Goal: Information Seeking & Learning: Check status

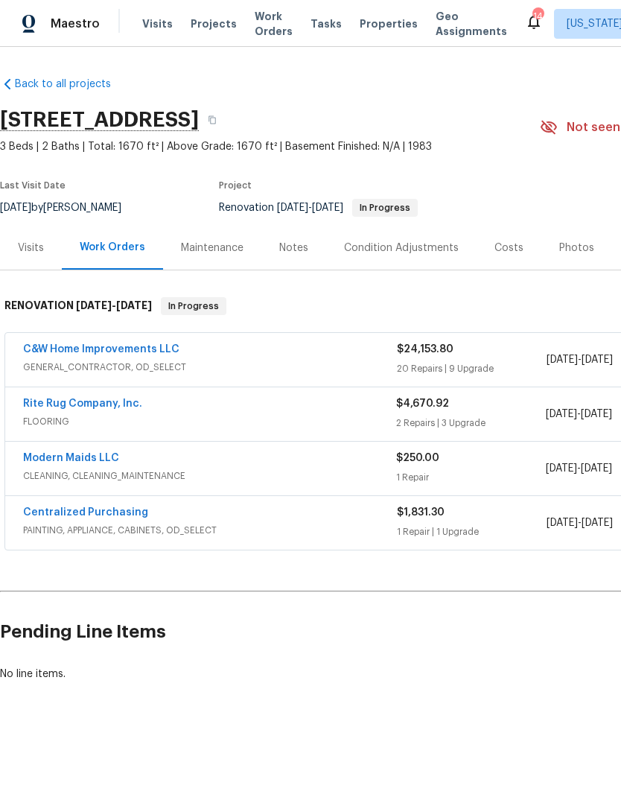
scroll to position [0, 24]
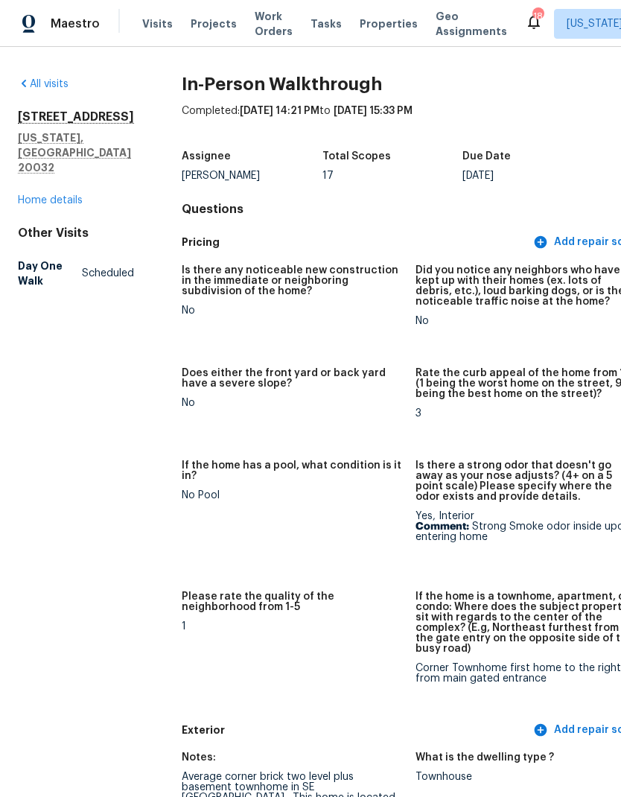
click at [63, 195] on link "Home details" at bounding box center [50, 200] width 65 height 10
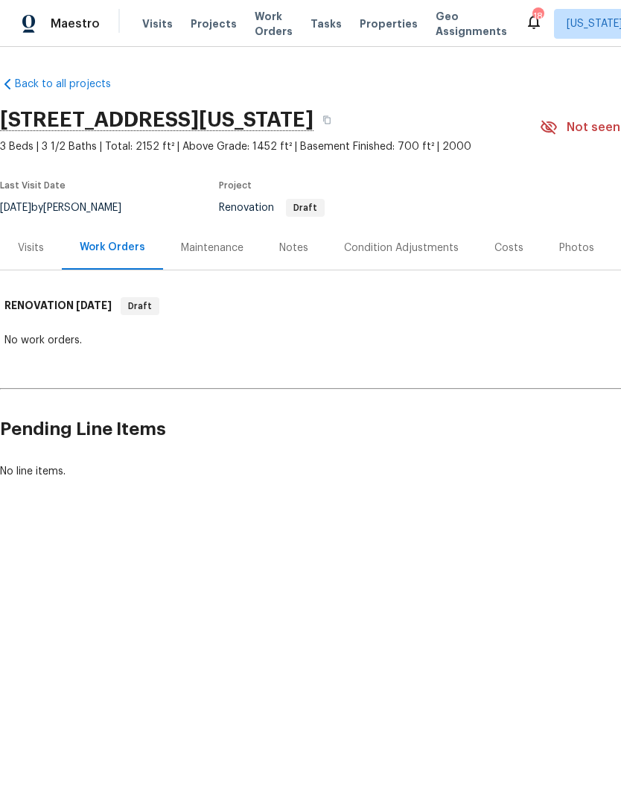
click at [298, 245] on div "Notes" at bounding box center [293, 247] width 29 height 15
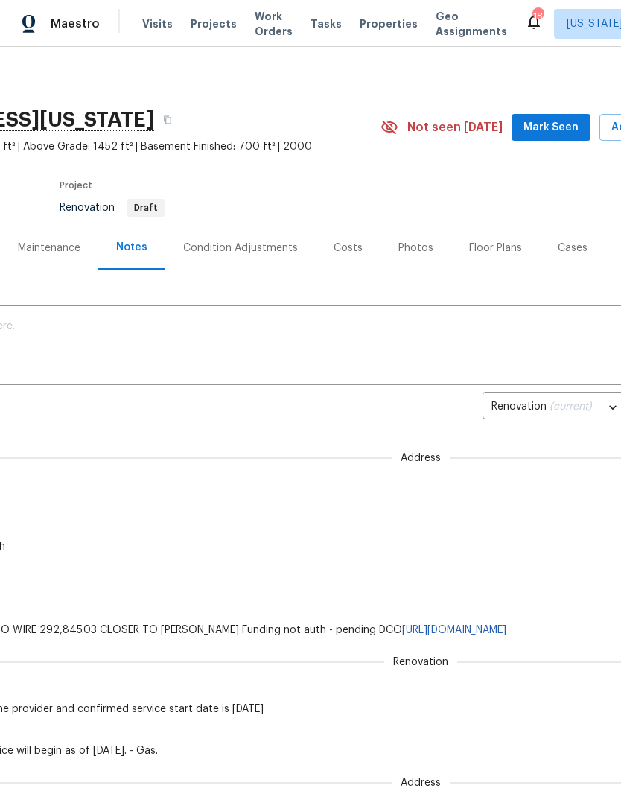
scroll to position [0, 163]
click at [252, 256] on div "Condition Adjustments" at bounding box center [237, 248] width 150 height 44
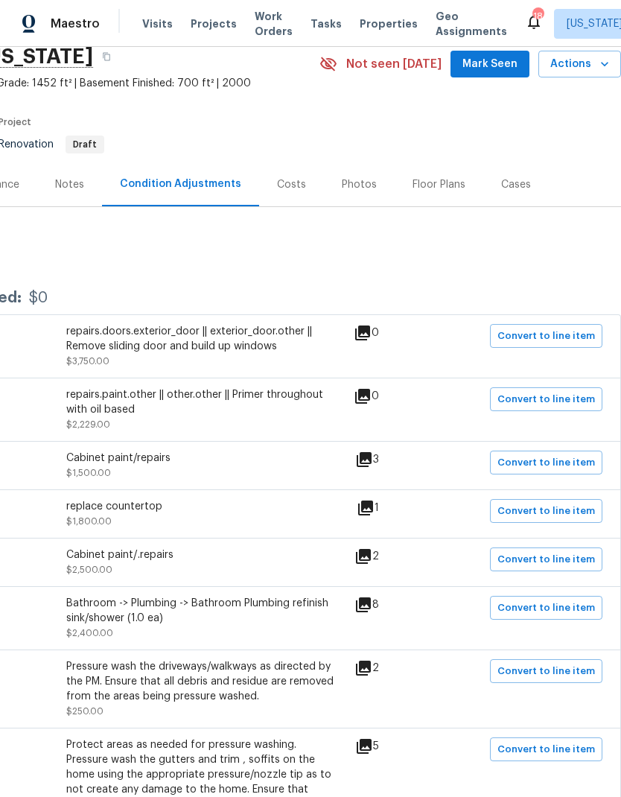
scroll to position [63, 220]
click at [361, 468] on icon at bounding box center [364, 459] width 18 height 18
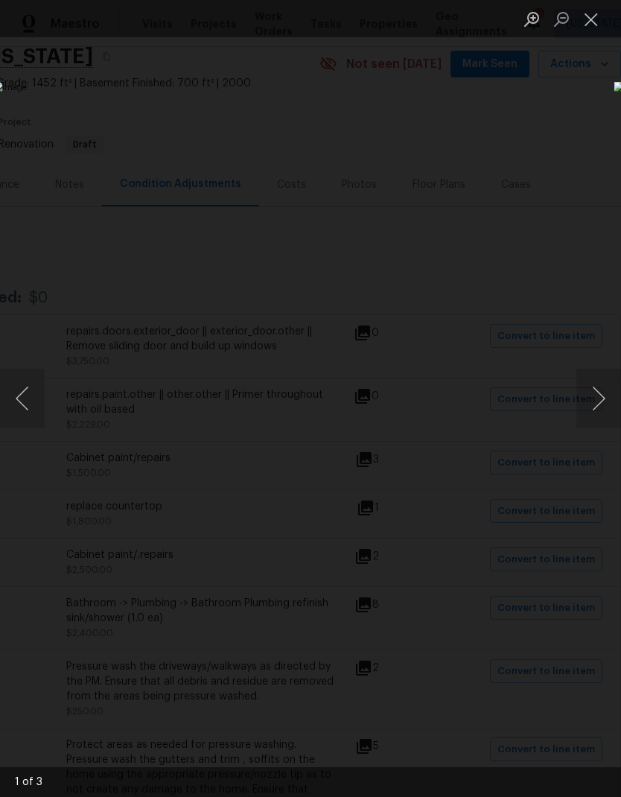
click at [599, 402] on button "Next image" at bounding box center [598, 399] width 45 height 60
click at [598, 398] on button "Next image" at bounding box center [598, 399] width 45 height 60
click at [403, 666] on div "Lightbox" at bounding box center [310, 398] width 621 height 797
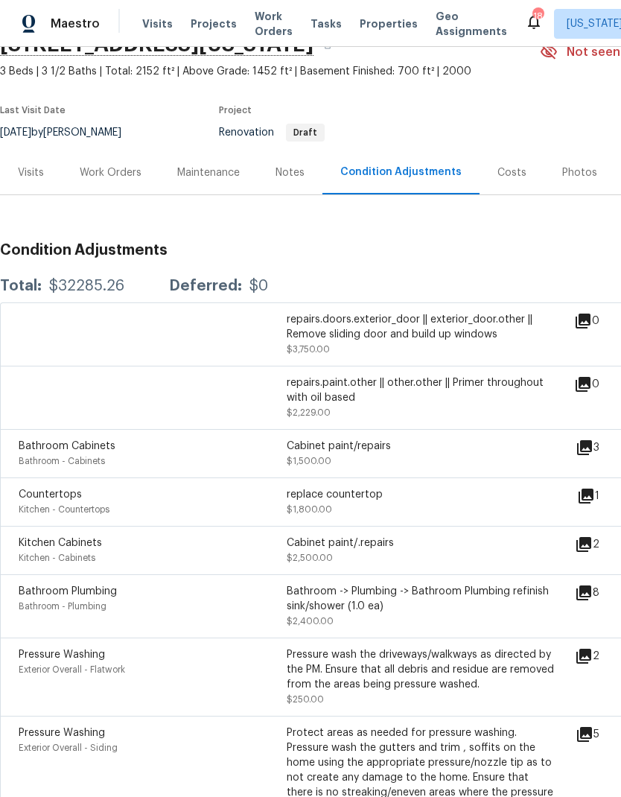
scroll to position [77, 0]
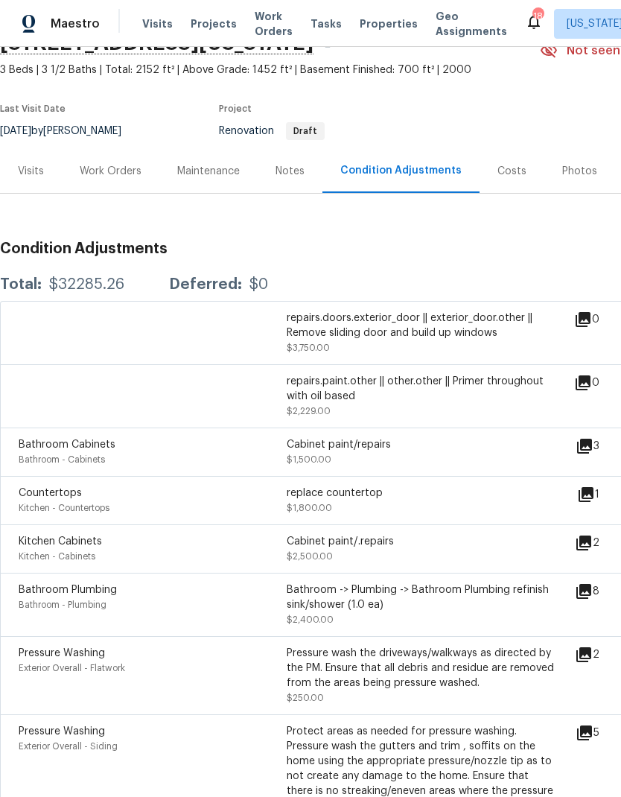
click at [296, 176] on div "Notes" at bounding box center [289, 171] width 29 height 15
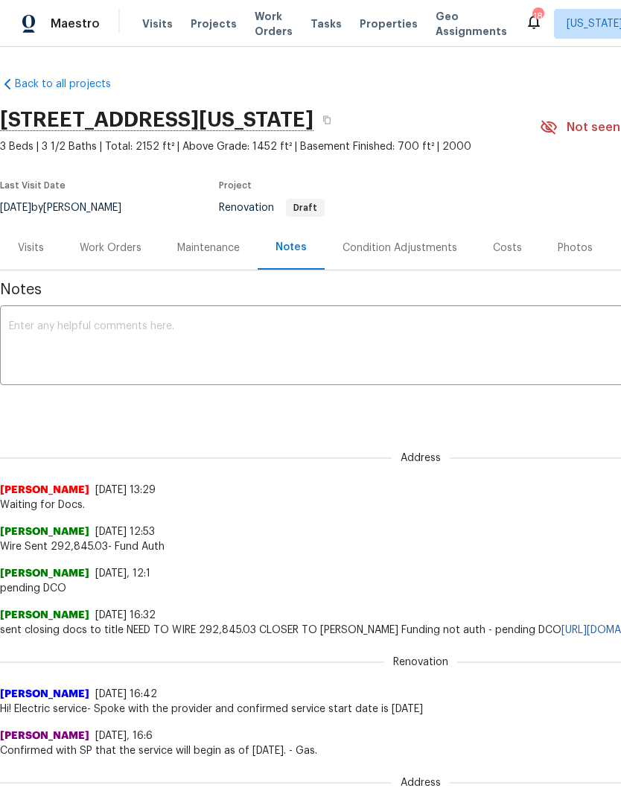
click at [32, 253] on div "Visits" at bounding box center [31, 247] width 26 height 15
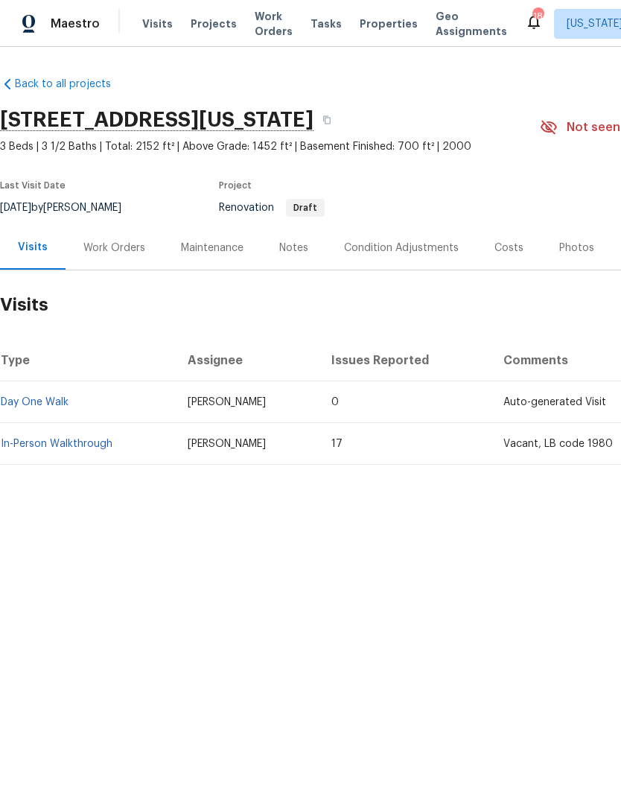
click at [373, 20] on span "Properties" at bounding box center [389, 23] width 58 height 15
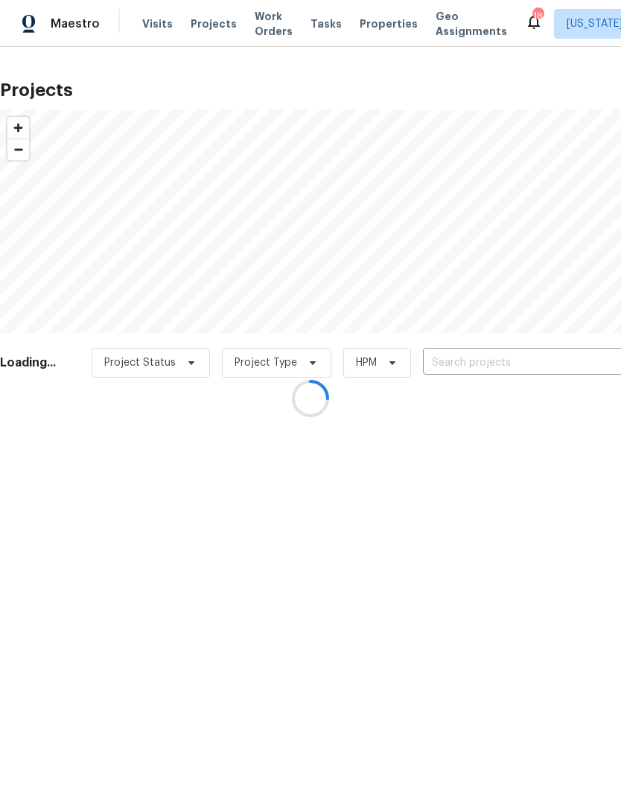
click at [476, 365] on div at bounding box center [310, 398] width 621 height 797
click at [470, 357] on div at bounding box center [310, 398] width 621 height 797
click at [478, 357] on div at bounding box center [310, 398] width 621 height 797
click at [465, 361] on div at bounding box center [310, 398] width 621 height 797
click at [460, 364] on div at bounding box center [310, 398] width 621 height 797
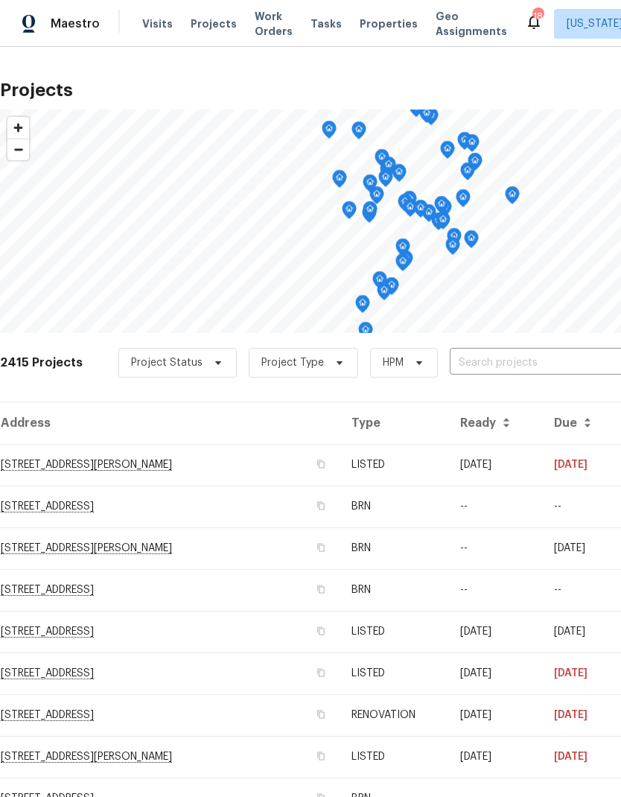
click at [486, 363] on input "text" at bounding box center [535, 362] width 170 height 23
type input "white plains"
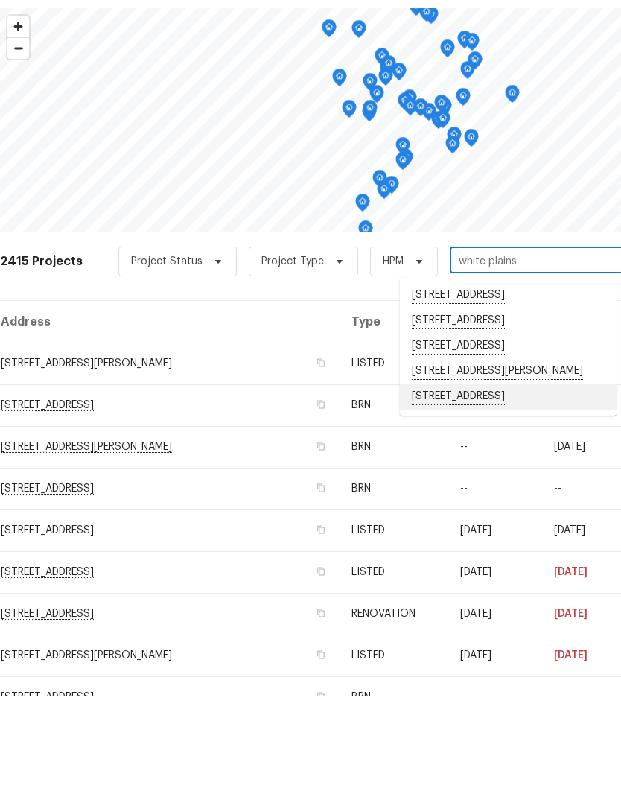
click at [493, 485] on li "5165 Atlantis Ln, White Plains, MD 20695" at bounding box center [508, 497] width 217 height 25
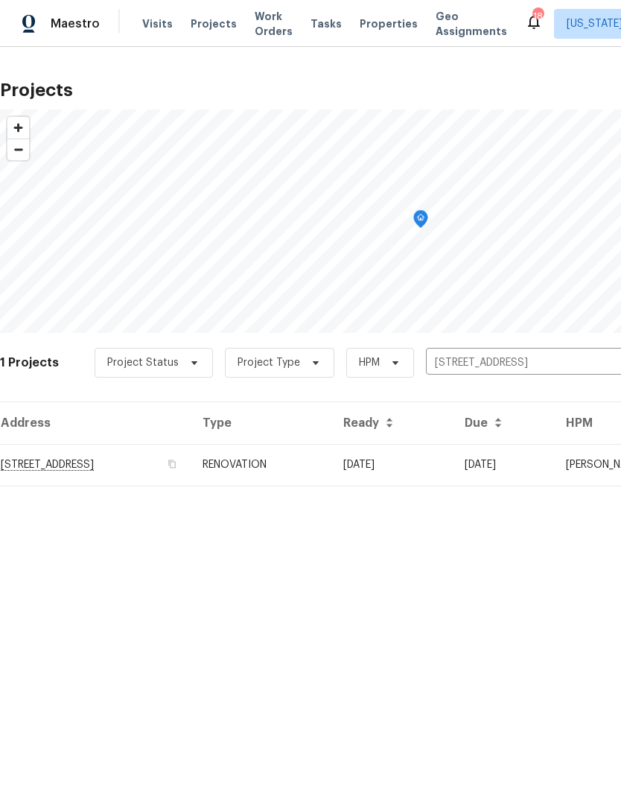
click at [331, 458] on td "RENOVATION" at bounding box center [261, 465] width 141 height 42
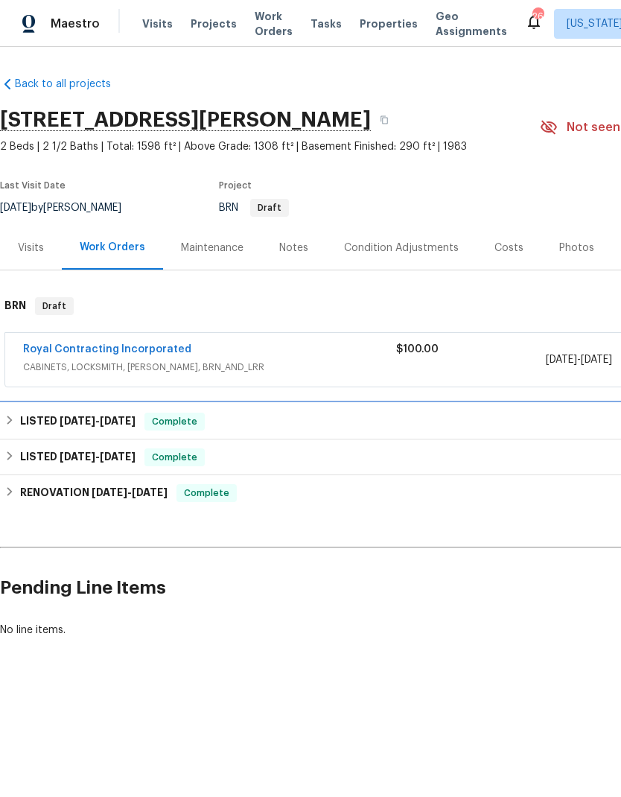
click at [39, 418] on h6 "LISTED [DATE] - [DATE]" at bounding box center [77, 421] width 115 height 18
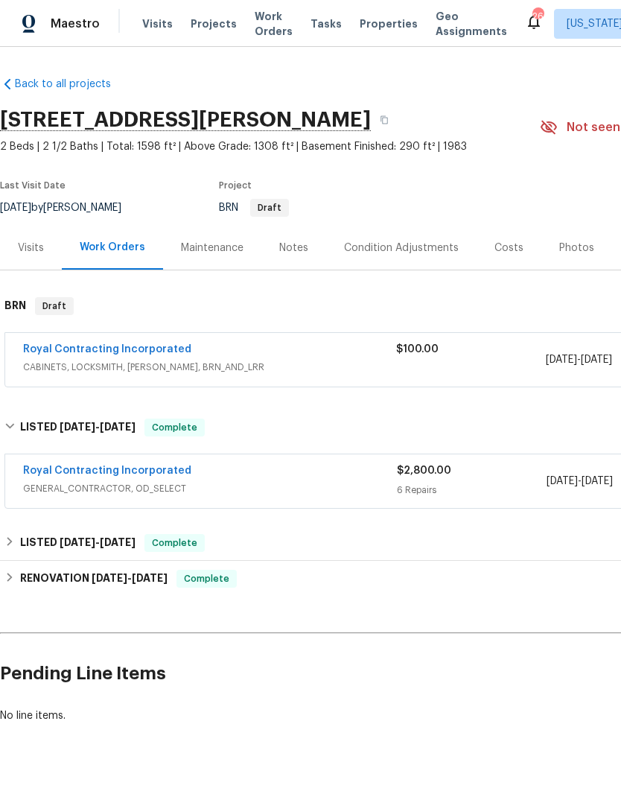
click at [322, 358] on div "Royal Contracting Incorporated" at bounding box center [209, 351] width 373 height 18
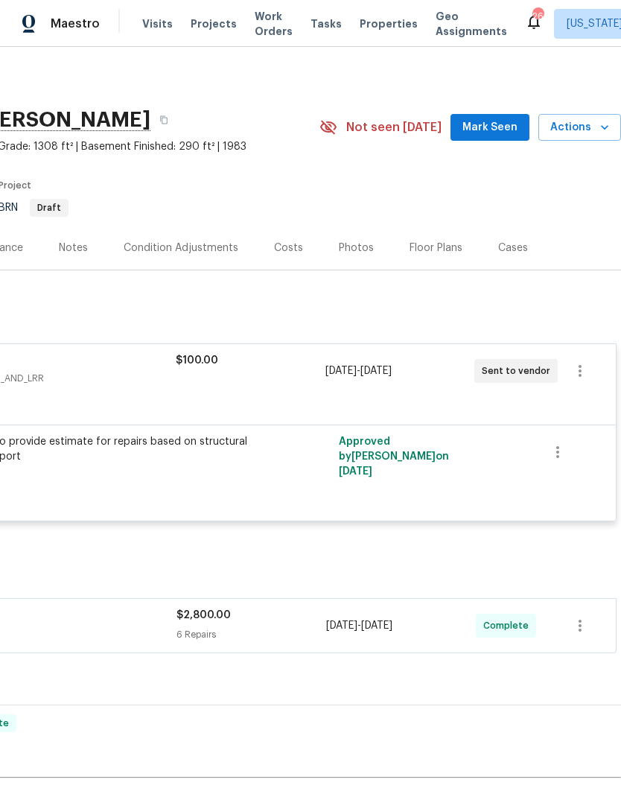
scroll to position [0, 220]
click at [205, 19] on span "Projects" at bounding box center [214, 23] width 46 height 15
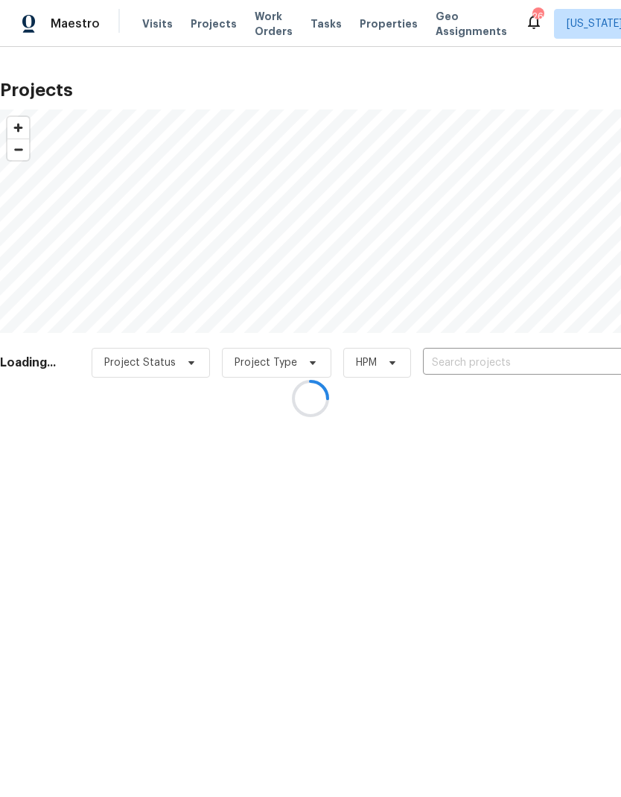
click at [481, 369] on div at bounding box center [310, 398] width 621 height 797
click at [490, 362] on div at bounding box center [310, 398] width 621 height 797
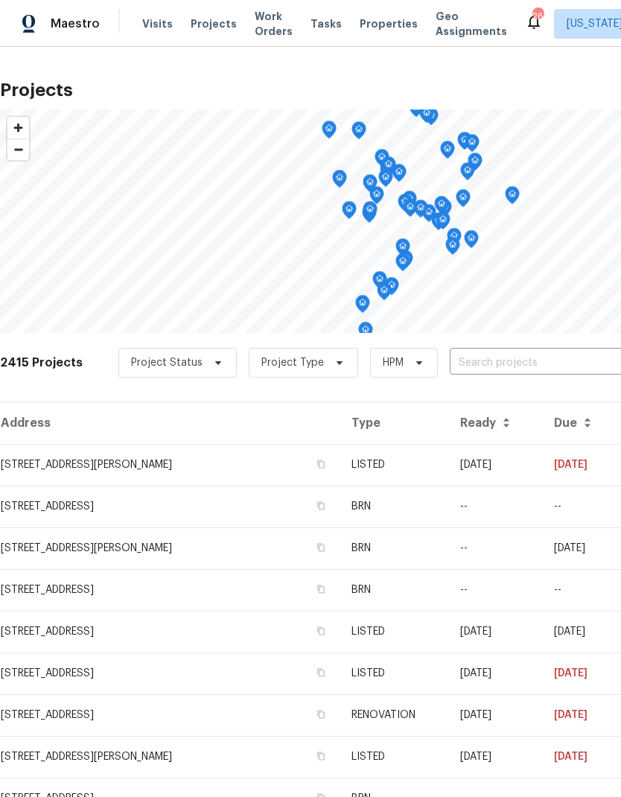
click at [479, 360] on input "text" at bounding box center [535, 362] width 170 height 23
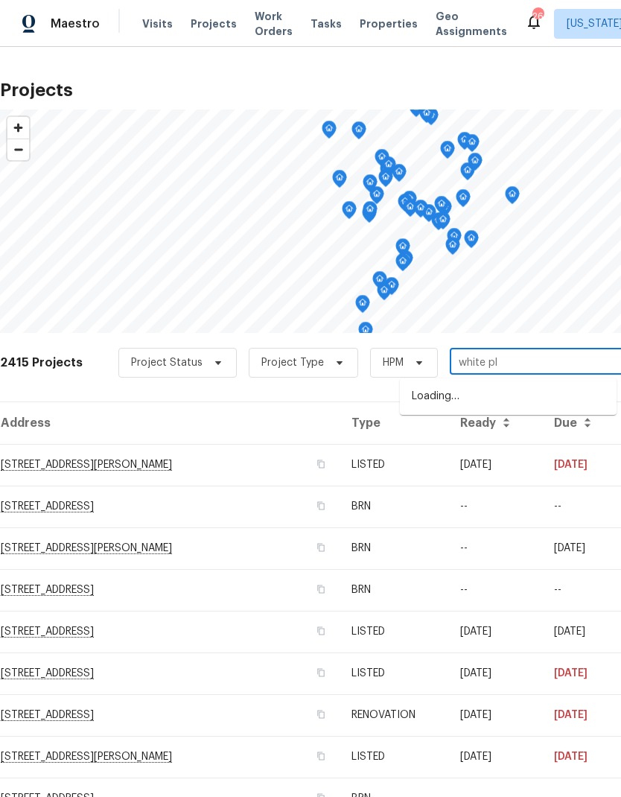
type input "white pla"
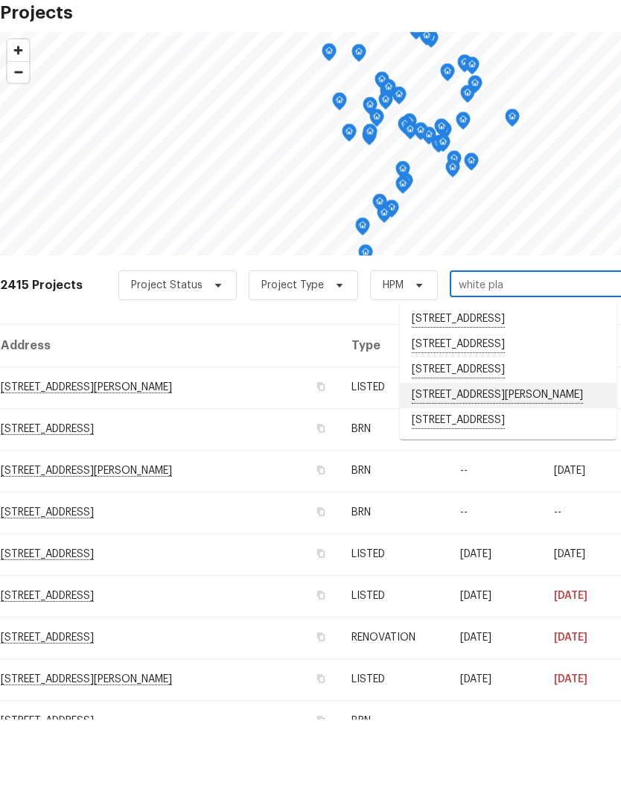
click at [519, 460] on li "[STREET_ADDRESS][PERSON_NAME]" at bounding box center [508, 472] width 217 height 25
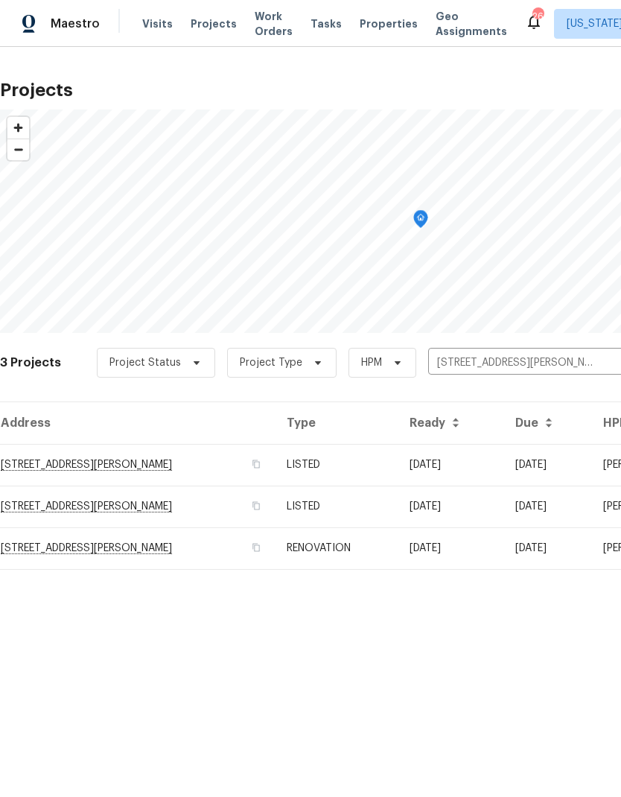
click at [397, 463] on td "LISTED" at bounding box center [336, 465] width 122 height 42
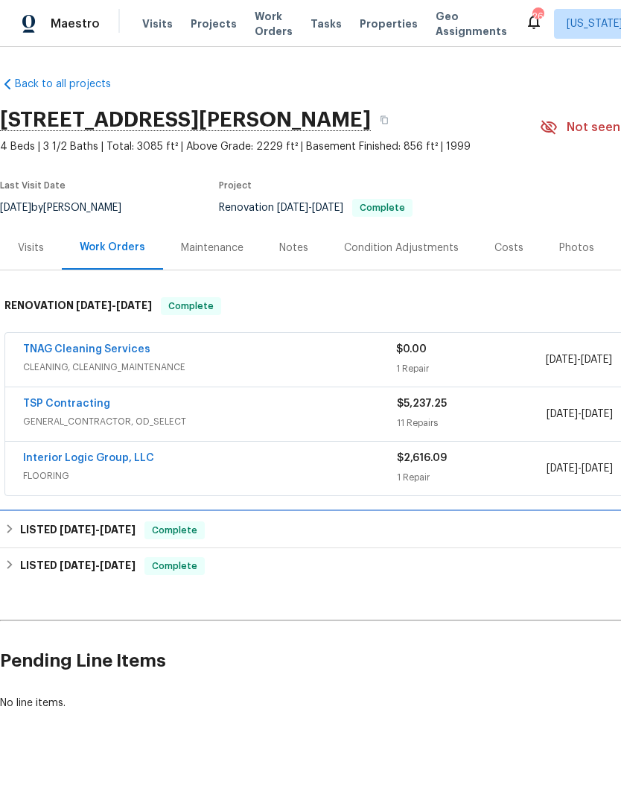
click at [436, 538] on div "LISTED 9/18/25 - 9/18/25 Complete" at bounding box center [420, 530] width 832 height 18
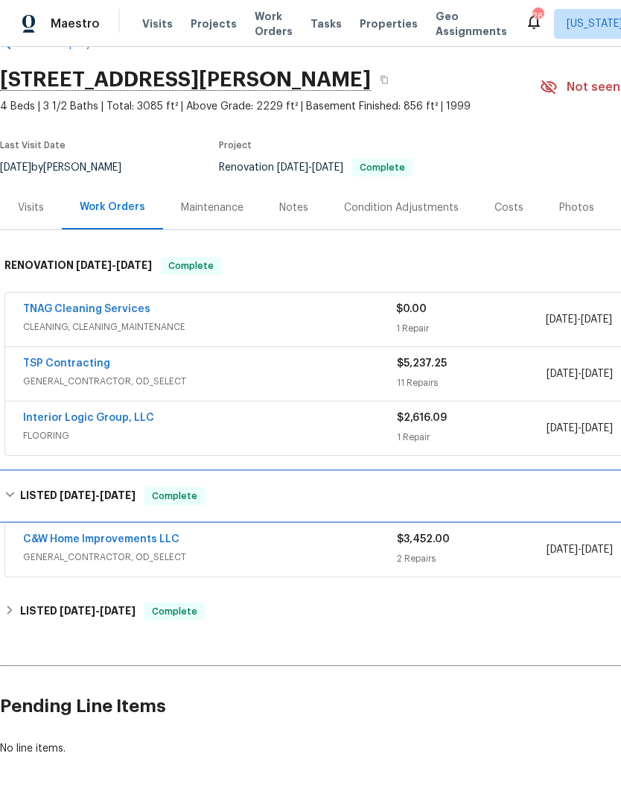
scroll to position [40, 0]
